Goal: Information Seeking & Learning: Learn about a topic

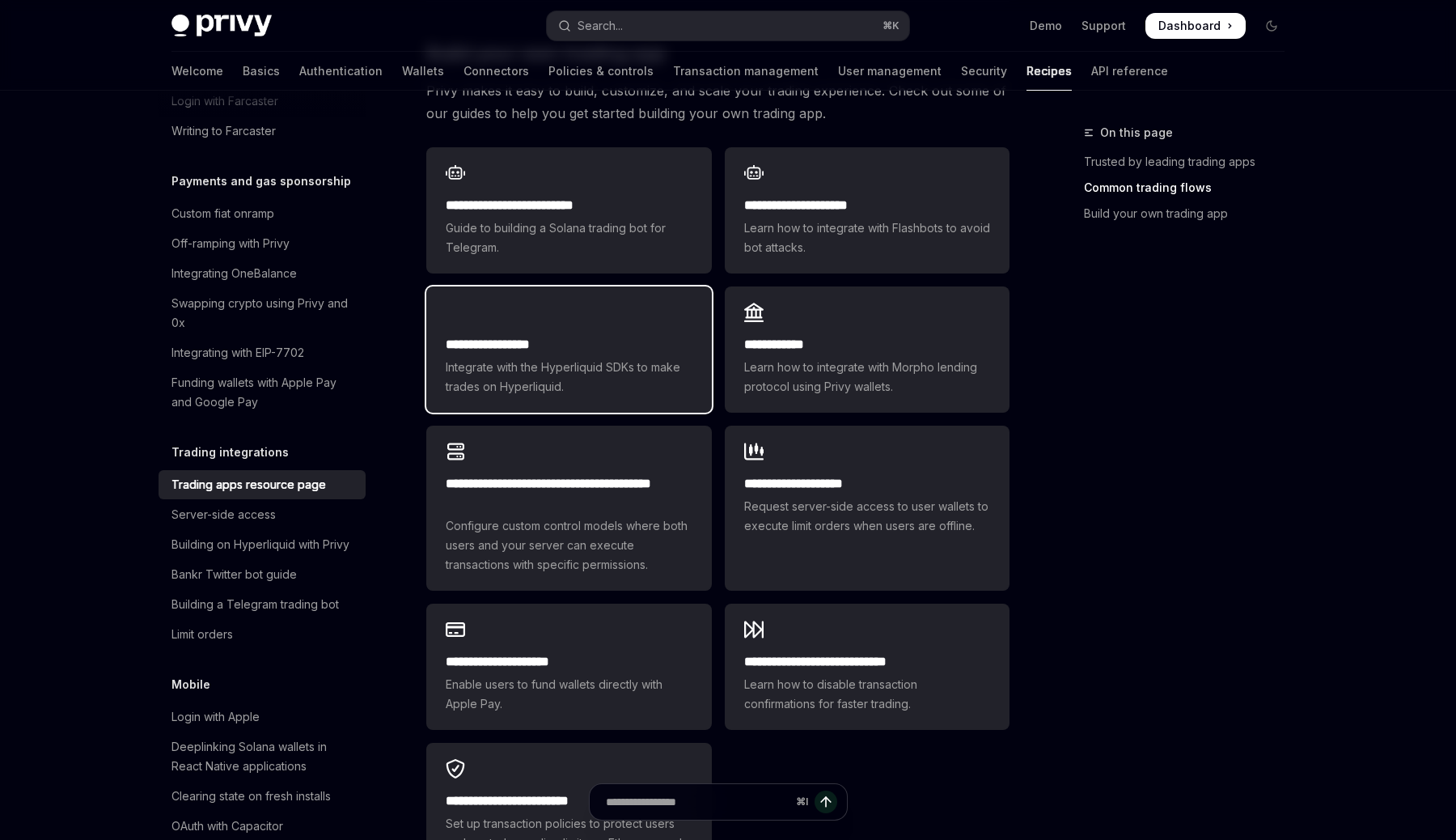
scroll to position [912, 0]
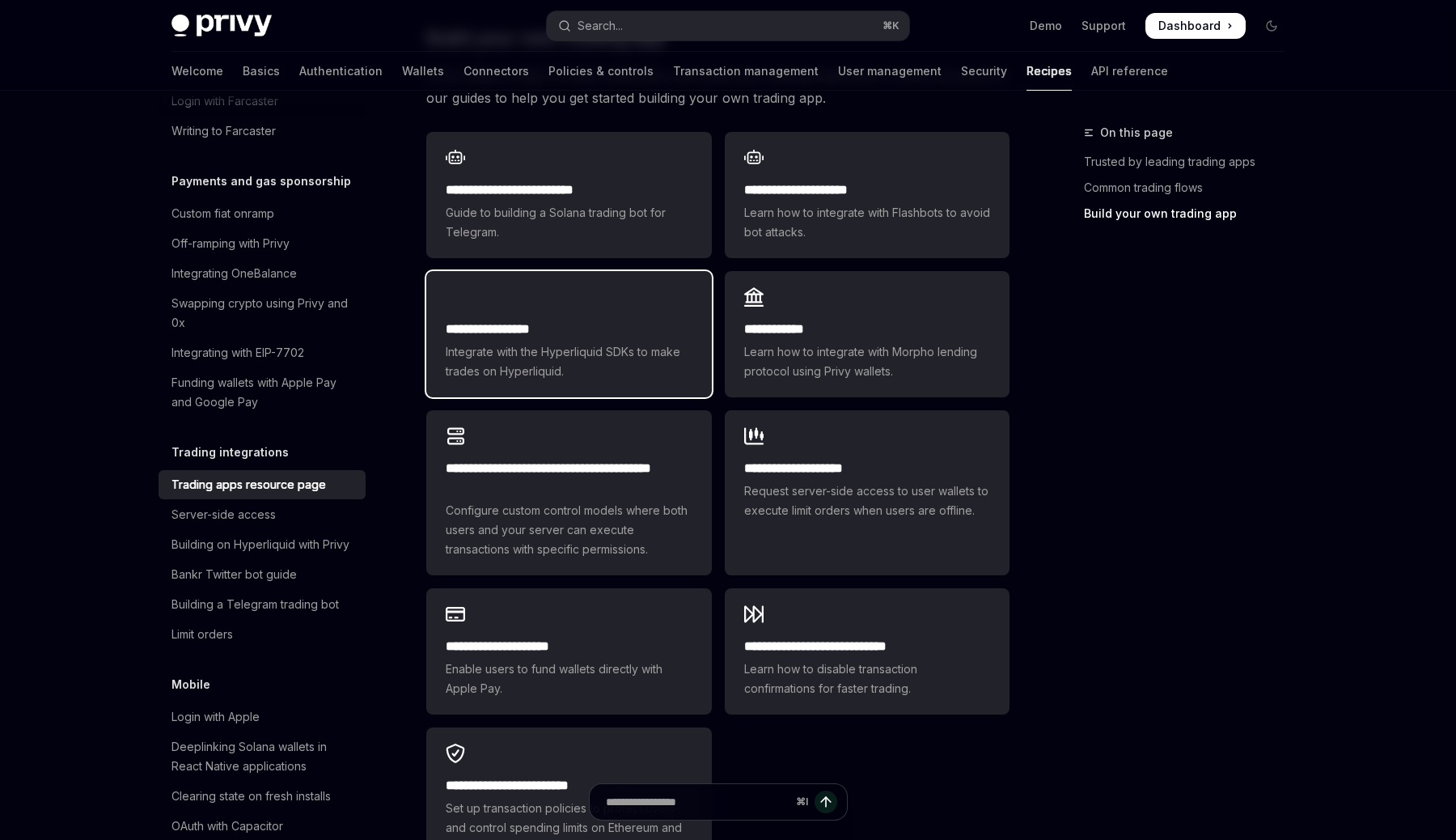
click at [615, 319] on div "**********" at bounding box center [569, 350] width 246 height 62
type textarea "*"
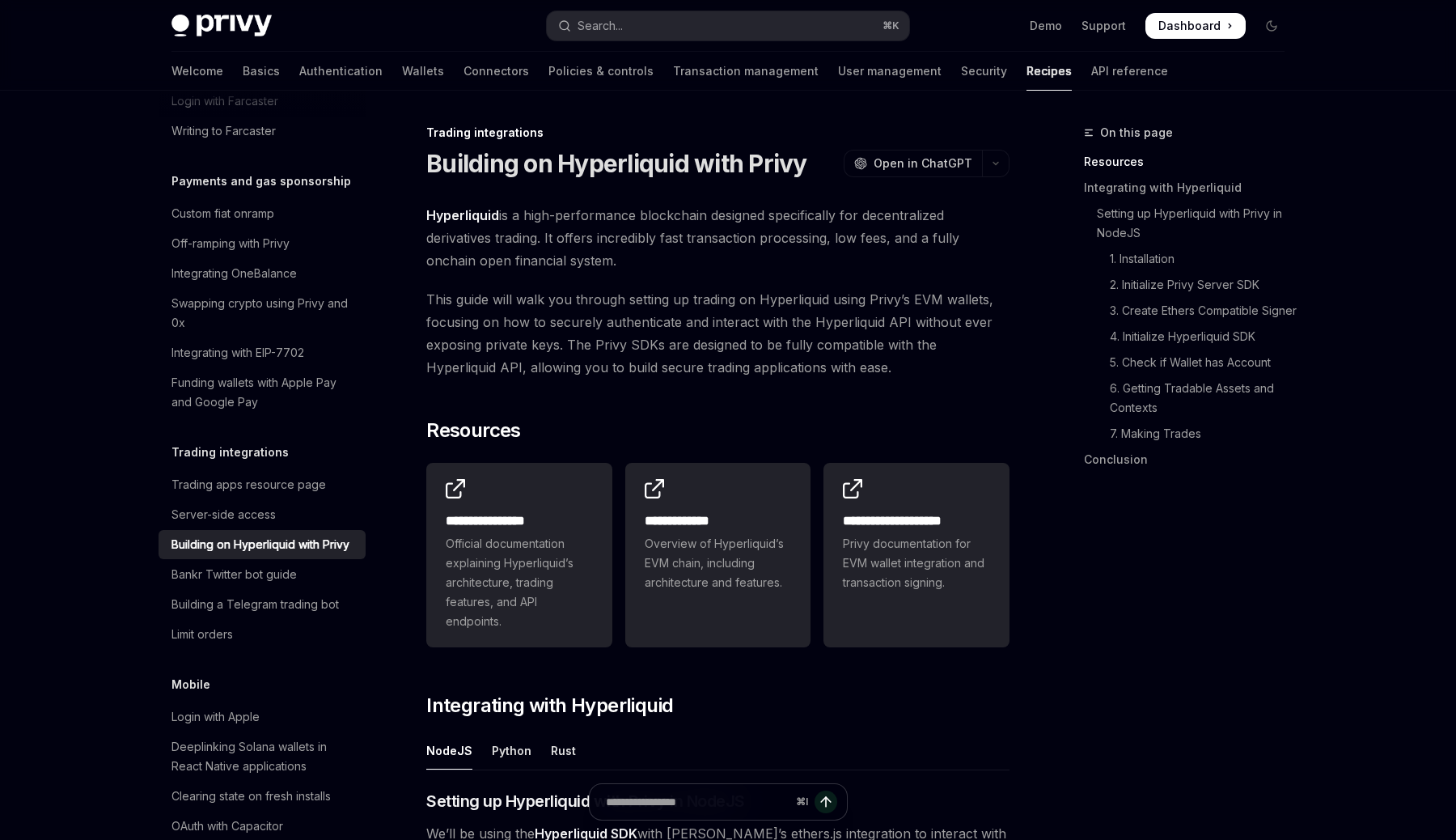
click at [498, 239] on span "Hyperliquid is a high-performance blockchain designed specifically for decentra…" at bounding box center [718, 238] width 583 height 68
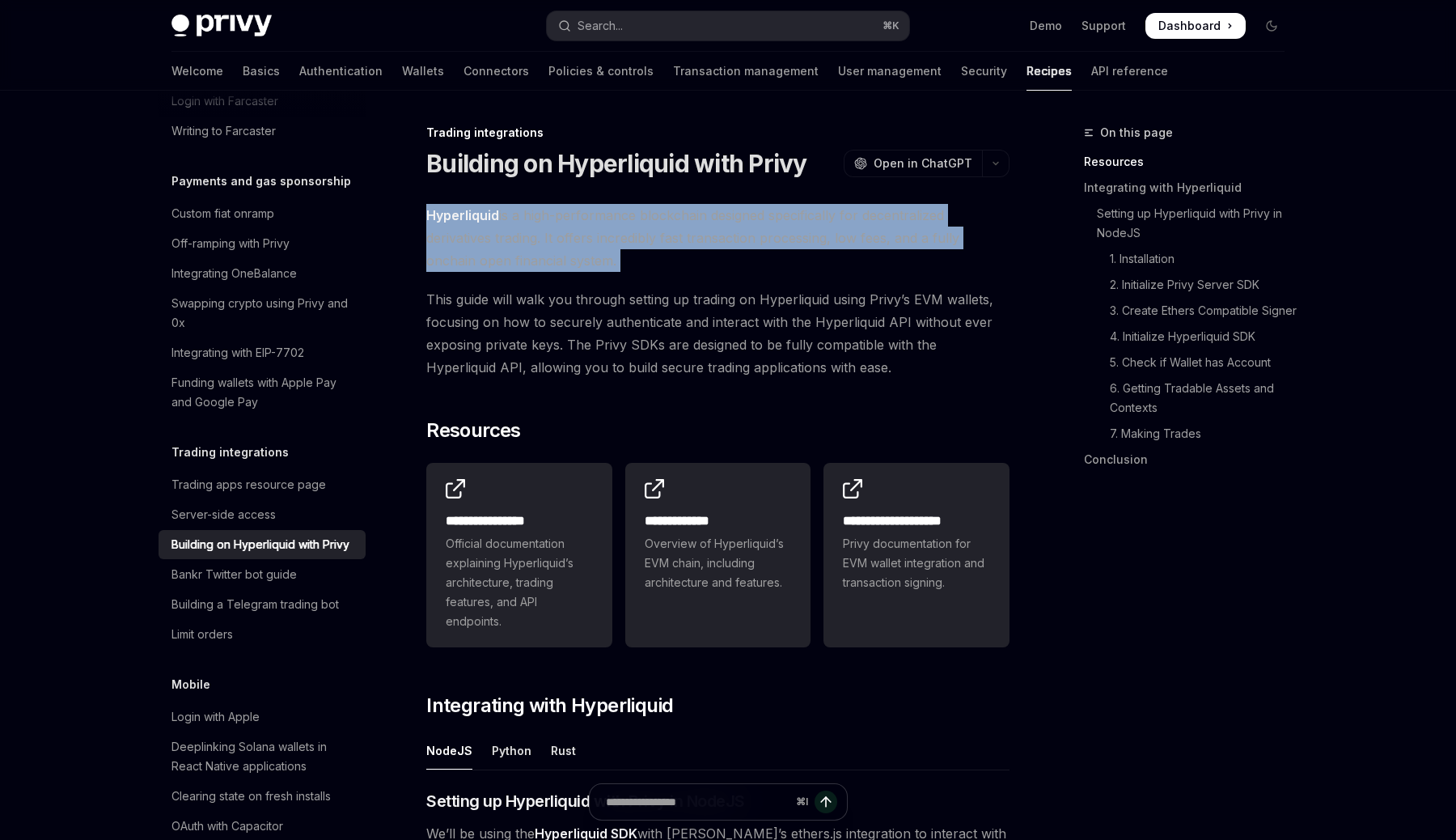
click at [498, 239] on span "Hyperliquid is a high-performance blockchain designed specifically for decentra…" at bounding box center [718, 238] width 583 height 68
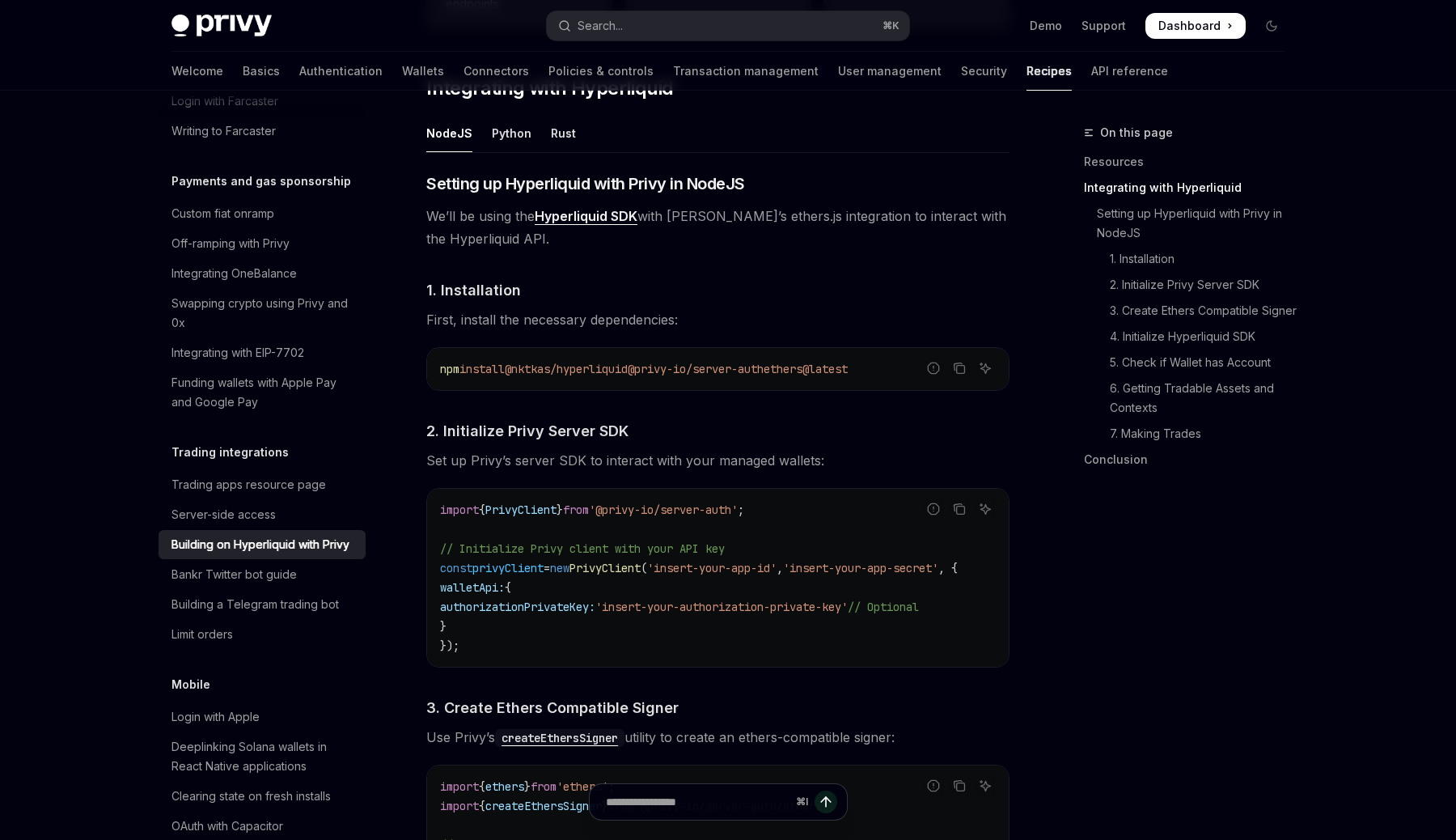
scroll to position [646, 0]
